Goal: Transaction & Acquisition: Book appointment/travel/reservation

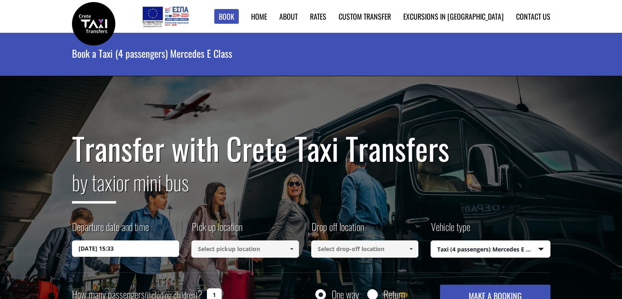
select select "540"
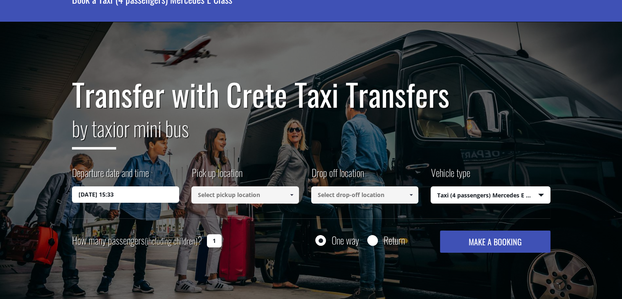
scroll to position [123, 0]
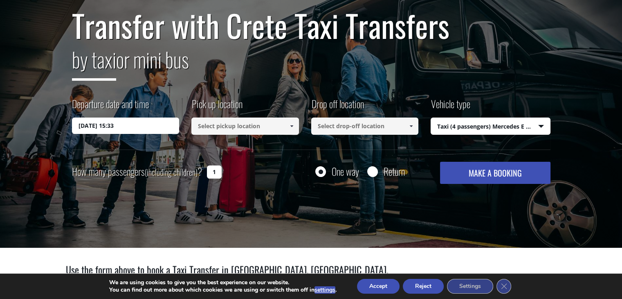
click at [134, 123] on input "[DATE] 15:33" at bounding box center [126, 125] width 108 height 16
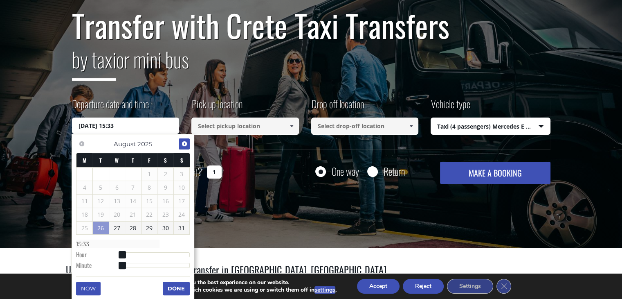
click at [183, 146] on span "Next" at bounding box center [184, 143] width 7 height 7
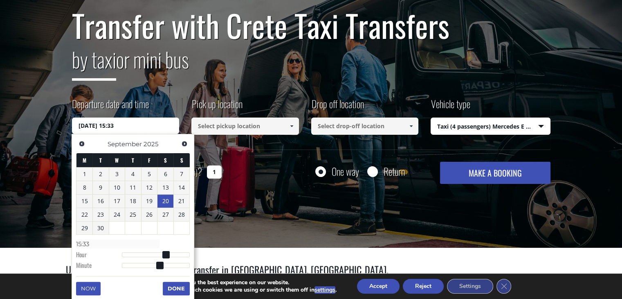
click at [169, 201] on link "20" at bounding box center [165, 200] width 16 height 13
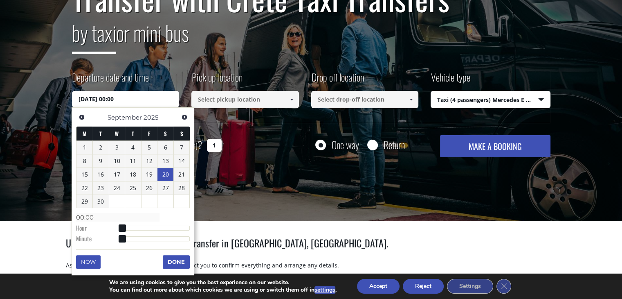
scroll to position [164, 0]
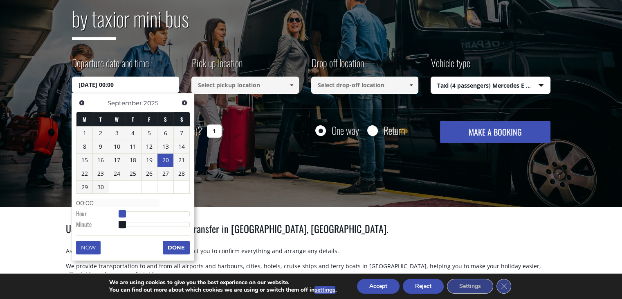
type input "[DATE] 01:00"
type input "01:00"
type input "[DATE] 02:00"
type input "02:00"
type input "[DATE] 03:00"
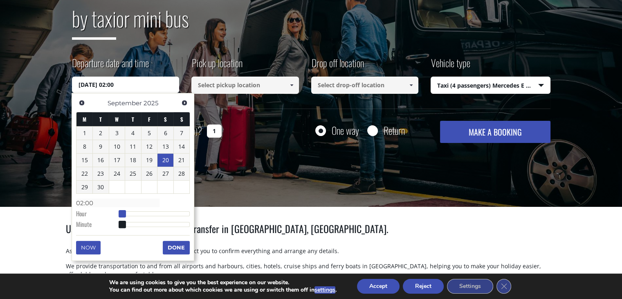
type input "03:00"
type input "[DATE] 04:00"
type input "04:00"
type input "[DATE] 05:00"
type input "05:00"
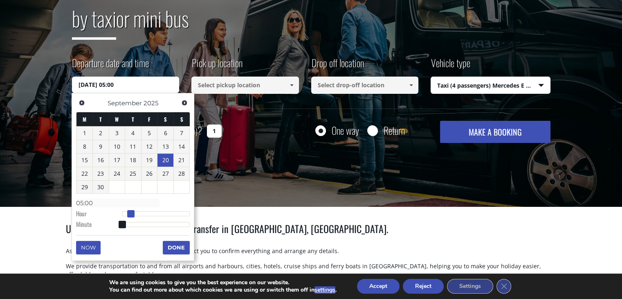
type input "[DATE] 06:00"
type input "06:00"
type input "[DATE] 07:00"
type input "07:00"
type input "[DATE] 08:00"
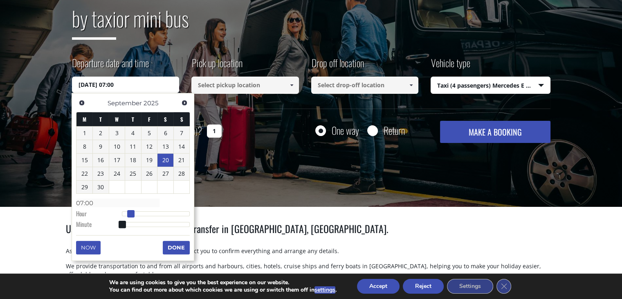
type input "08:00"
type input "[DATE] 09:00"
type input "09:00"
type input "[DATE] 10:00"
type input "10:00"
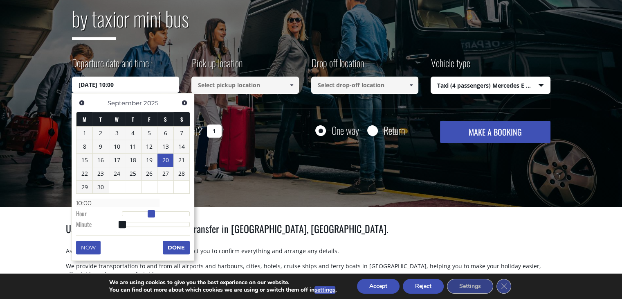
type input "[DATE] 11:00"
type input "11:00"
type input "[DATE] 12:00"
type input "12:00"
type input "[DATE] 13:00"
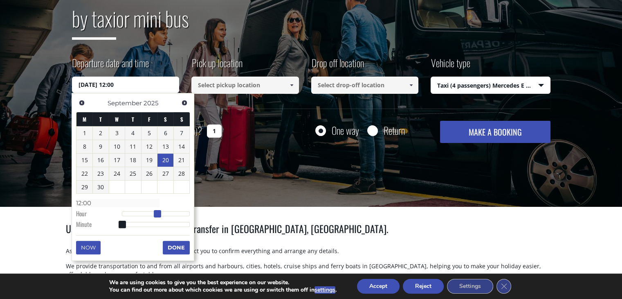
type input "13:00"
type input "[DATE] 14:00"
type input "14:00"
type input "[DATE] 15:00"
type input "15:00"
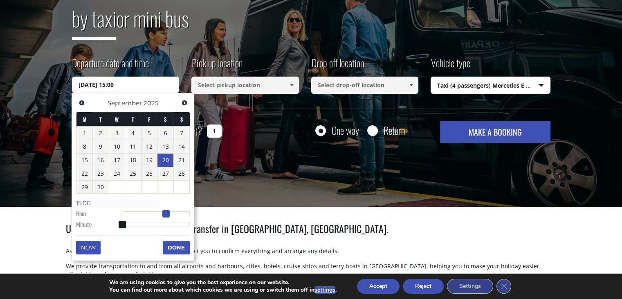
drag, startPoint x: 124, startPoint y: 212, endPoint x: 169, endPoint y: 216, distance: 44.3
click at [169, 216] on span at bounding box center [165, 213] width 7 height 7
click at [173, 245] on button "Done" at bounding box center [176, 247] width 27 height 13
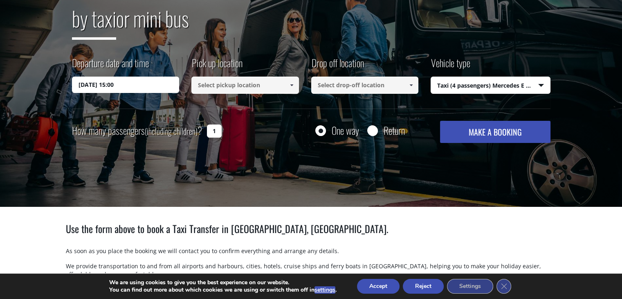
click at [233, 89] on input at bounding box center [245, 84] width 108 height 17
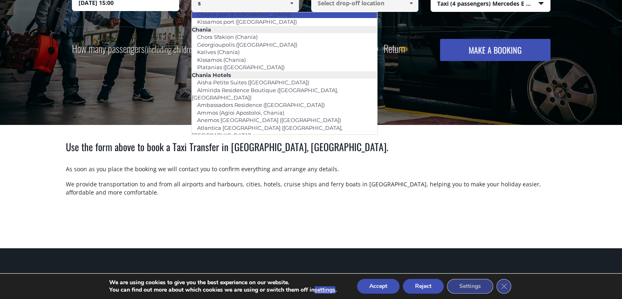
scroll to position [0, 0]
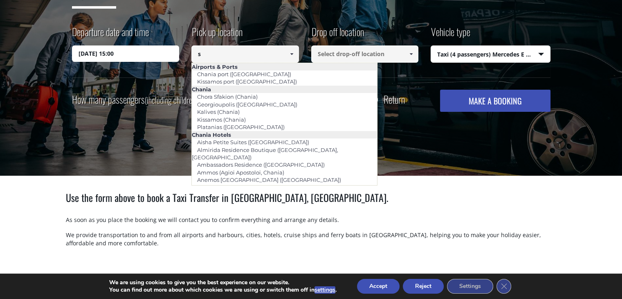
drag, startPoint x: 209, startPoint y: 5, endPoint x: 175, endPoint y: -1, distance: 34.5
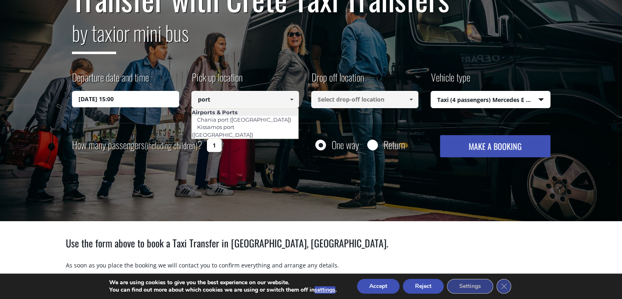
type input "port"
